Goal: Task Accomplishment & Management: Manage account settings

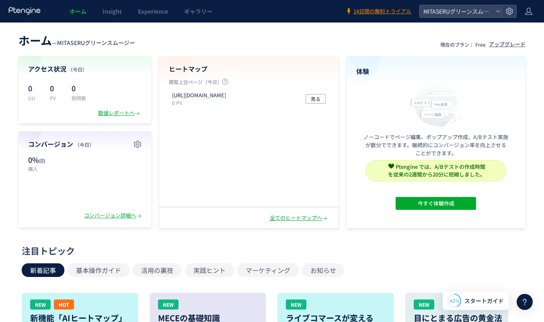
click at [514, 11] on div at bounding box center [509, 11] width 14 height 12
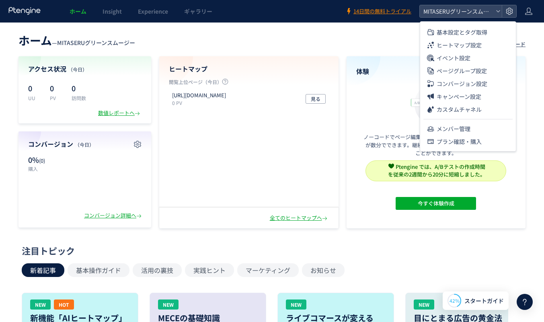
click at [443, 130] on span "メンバー管理" at bounding box center [454, 128] width 34 height 13
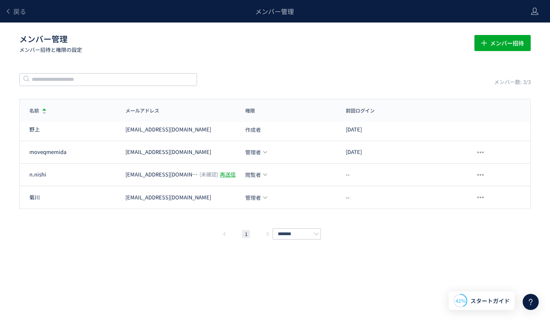
click at [220, 173] on div "再送信" at bounding box center [228, 175] width 16 height 8
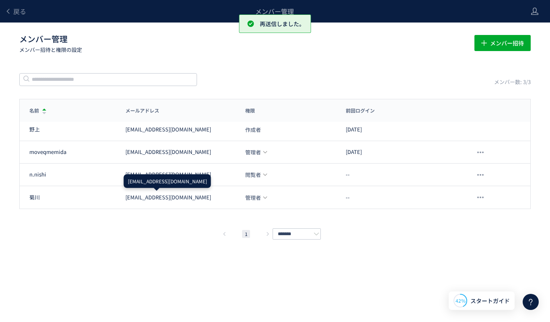
click at [181, 198] on div "[EMAIL_ADDRESS][DOMAIN_NAME]" at bounding box center [168, 198] width 86 height 8
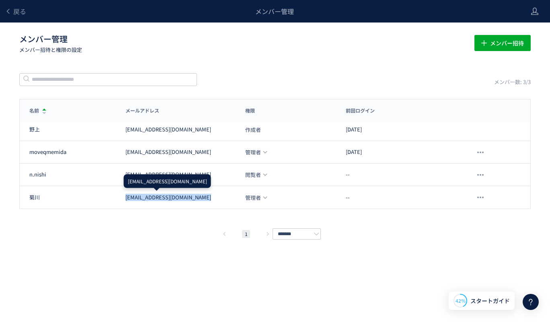
copy div "[EMAIL_ADDRESS][DOMAIN_NAME]"
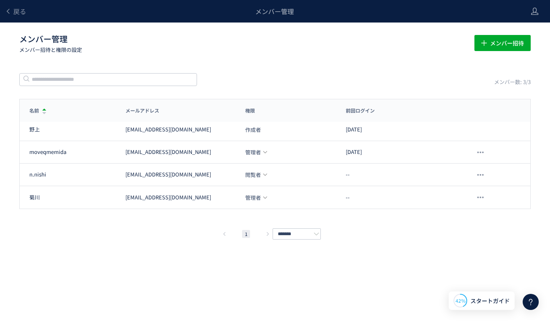
click at [263, 199] on icon at bounding box center [264, 197] width 5 height 5
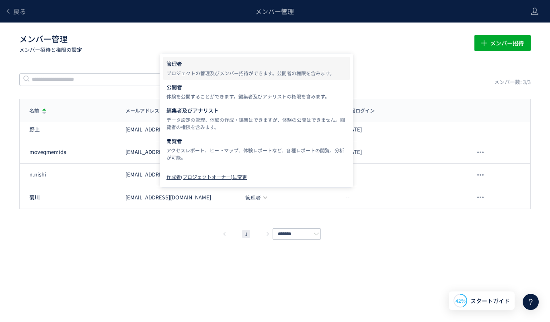
click at [389, 55] on div "メンバー管理 メンバー招待と権限の設定 メンバー招待" at bounding box center [274, 44] width 511 height 26
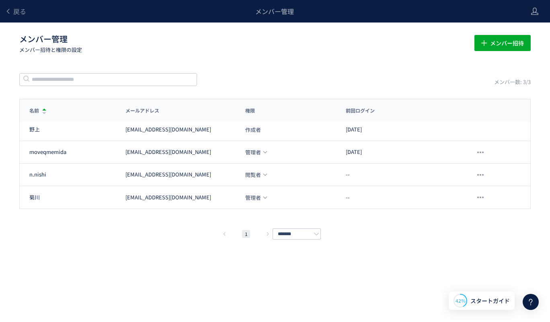
click at [255, 199] on span "管理者" at bounding box center [253, 197] width 16 height 5
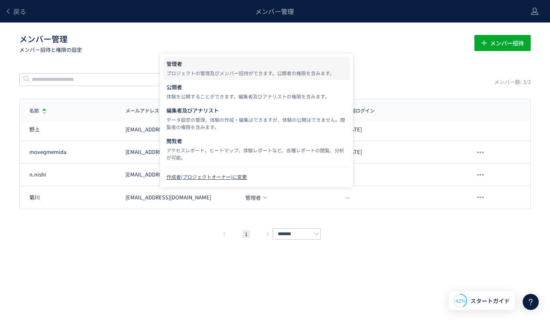
click at [467, 76] on div "メンバー数: 3/3" at bounding box center [274, 79] width 511 height 14
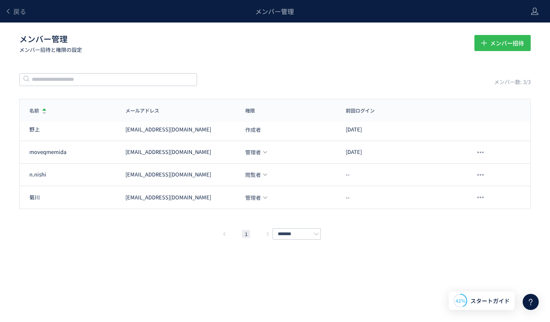
click at [513, 48] on span "メンバー招待" at bounding box center [507, 43] width 34 height 16
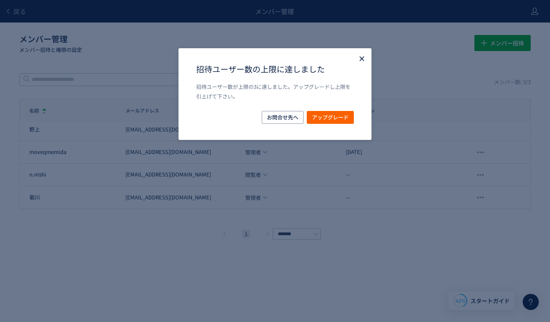
click at [359, 60] on use "Close" at bounding box center [361, 58] width 4 height 4
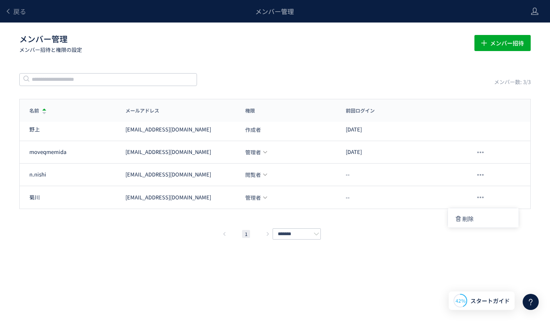
click at [480, 195] on div at bounding box center [480, 197] width 13 height 13
click at [467, 220] on span "削除" at bounding box center [467, 218] width 11 height 14
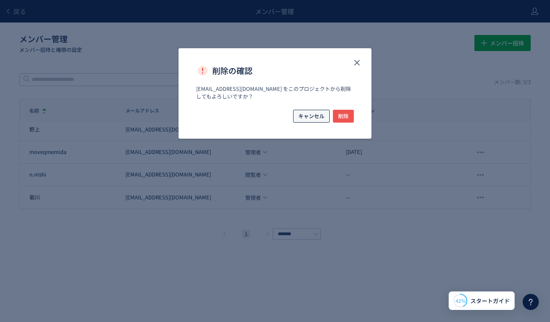
click at [321, 117] on span "キャンセル" at bounding box center [311, 116] width 26 height 13
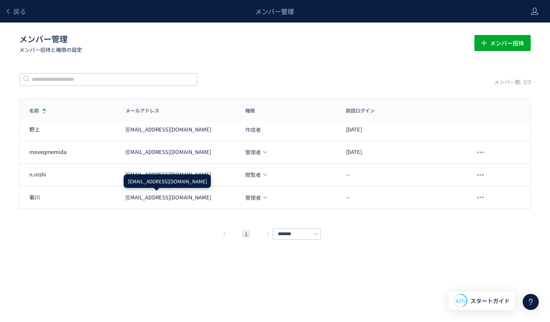
click at [178, 199] on div "[EMAIL_ADDRESS][DOMAIN_NAME]" at bounding box center [168, 198] width 86 height 8
copy div "[EMAIL_ADDRESS][DOMAIN_NAME]"
click at [476, 197] on div at bounding box center [480, 197] width 13 height 13
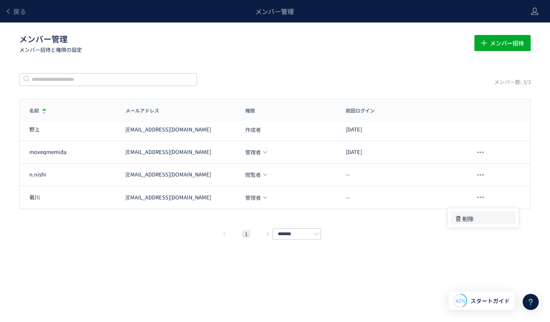
click at [465, 222] on span "削除" at bounding box center [467, 218] width 11 height 14
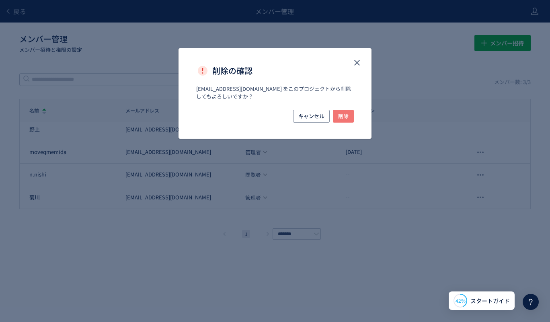
click at [345, 116] on span "削除" at bounding box center [343, 116] width 10 height 13
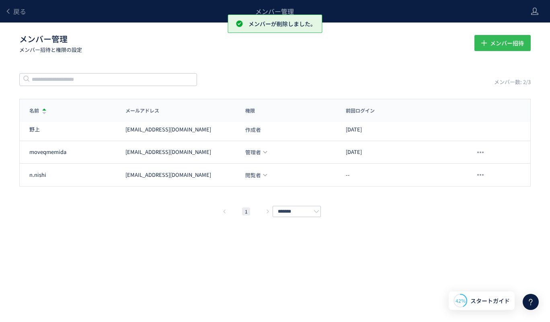
click at [490, 42] on span "メンバー招待" at bounding box center [507, 43] width 34 height 16
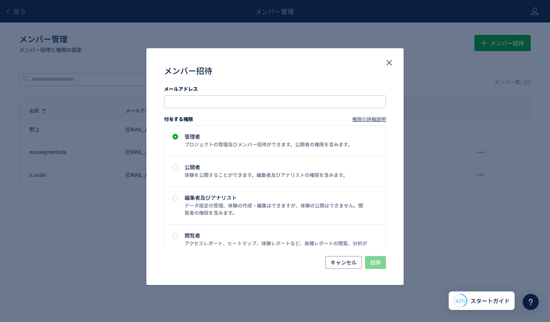
click at [268, 104] on input "メンバー招待" at bounding box center [275, 102] width 215 height 10
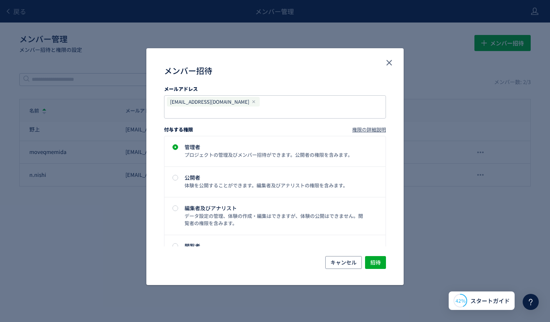
click at [323, 76] on div "メンバー招待" at bounding box center [275, 70] width 222 height 13
click at [373, 259] on span "招待" at bounding box center [375, 262] width 10 height 13
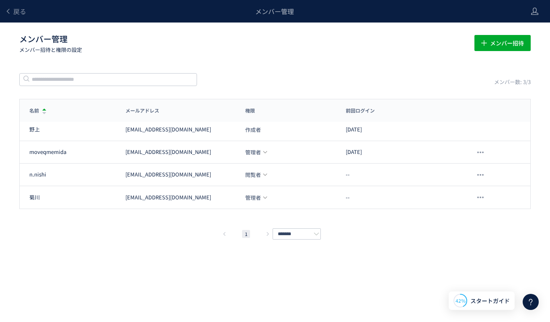
click at [373, 259] on div "戻る メンバー管理 メンバー管理 メンバー招待と権限の設定 メンバー招待 メンバー数: 3/3 名前 メールアドレス 権限 前回ログイン 名前 メールアドレス…" at bounding box center [275, 149] width 550 height 298
click at [220, 174] on div "再送信" at bounding box center [228, 175] width 16 height 8
click at [90, 43] on h1 "メンバー管理 メンバー招待と権限の設定" at bounding box center [241, 43] width 445 height 20
click at [480, 199] on div at bounding box center [480, 197] width 13 height 13
click at [465, 218] on span "削除" at bounding box center [467, 218] width 11 height 14
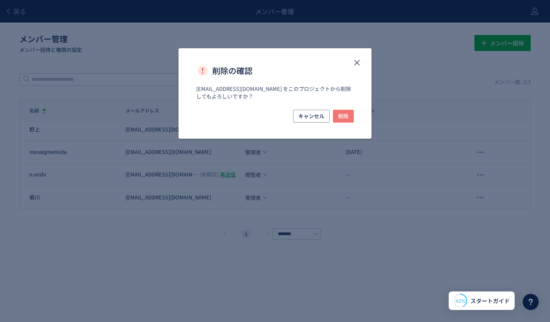
click at [340, 122] on span "削除" at bounding box center [343, 116] width 10 height 13
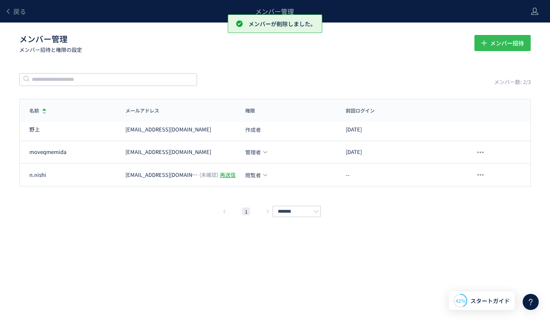
click at [504, 46] on span "メンバー招待" at bounding box center [507, 43] width 34 height 16
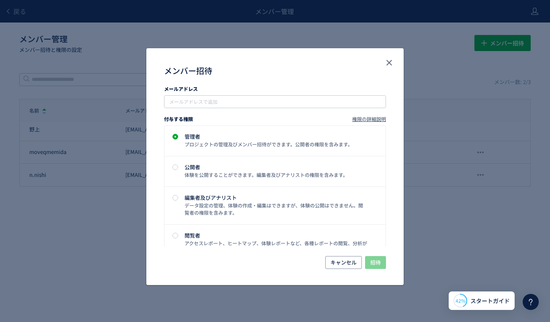
click at [370, 98] on input "メンバー招待" at bounding box center [275, 102] width 215 height 10
paste input "**********"
type input "**********"
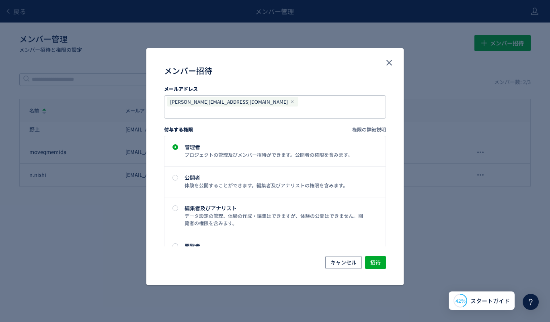
click at [237, 212] on div "データ設定の管理、体験の作成・編集はできますが、体験の公開はできません。閲覧者の権限を含みます。" at bounding box center [275, 219] width 183 height 14
click at [239, 144] on div "管理者" at bounding box center [275, 146] width 183 height 5
click at [380, 262] on span "招待" at bounding box center [375, 262] width 10 height 13
